Goal: Task Accomplishment & Management: Complete application form

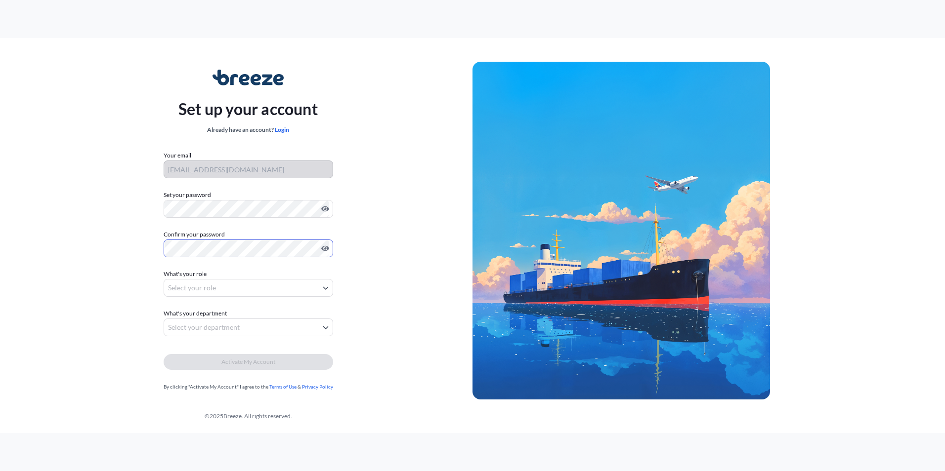
click at [224, 286] on body "Set up your account Already have an account? Login Your email [EMAIL_ADDRESS][D…" at bounding box center [472, 235] width 945 height 471
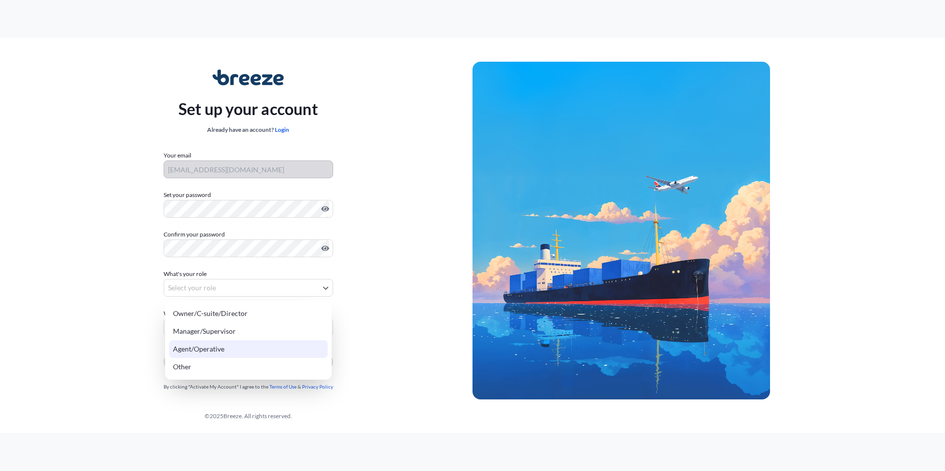
click at [201, 355] on div "Agent/Operative" at bounding box center [248, 349] width 159 height 18
select select "agent/operative"
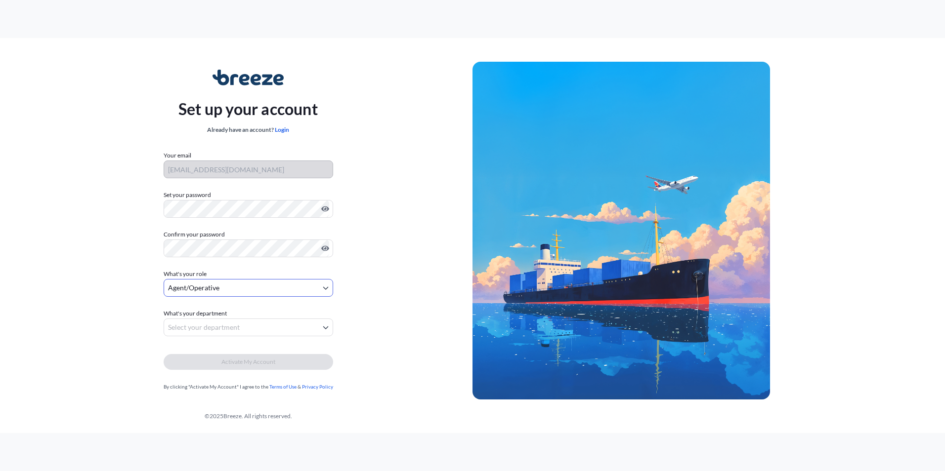
click at [198, 329] on body "Set up your account Already have an account? Login Your email [EMAIL_ADDRESS][D…" at bounding box center [472, 235] width 945 height 471
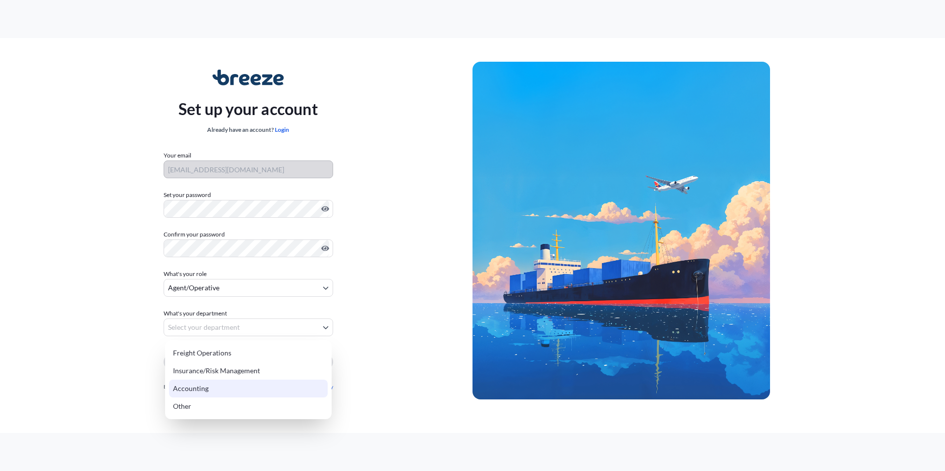
click at [191, 391] on div "Accounting" at bounding box center [248, 389] width 159 height 18
select select "accounting"
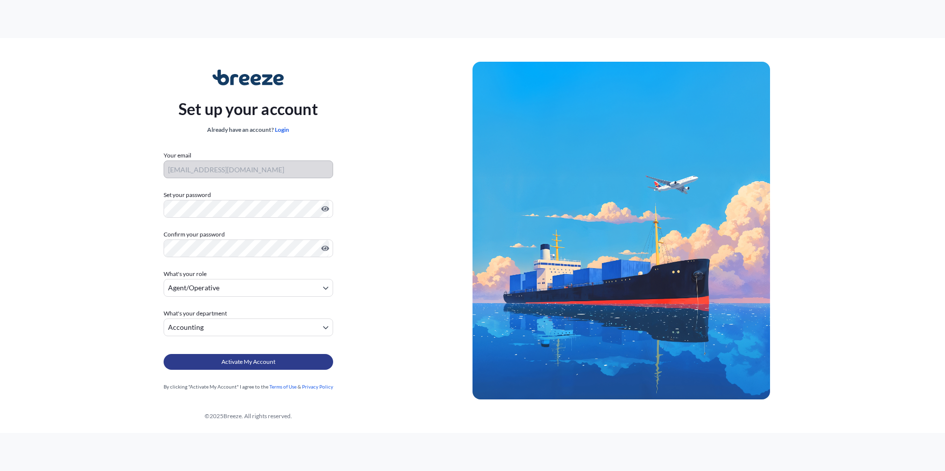
click at [217, 363] on button "Activate My Account" at bounding box center [249, 362] width 170 height 16
